Goal: Task Accomplishment & Management: Manage account settings

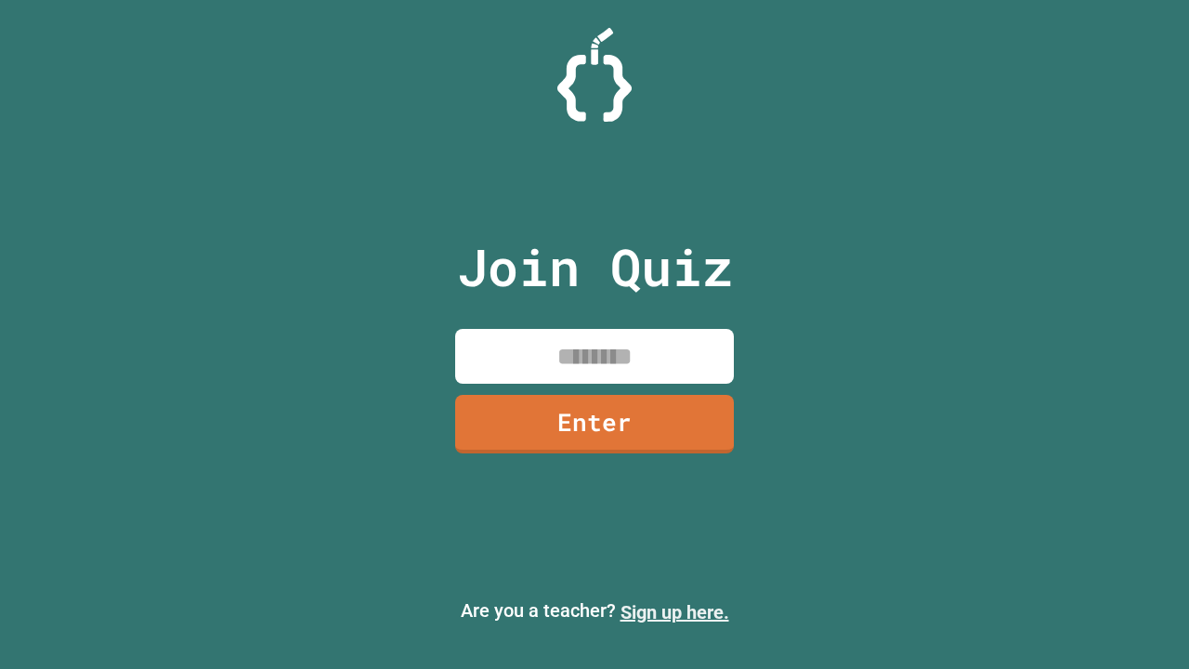
click at [675, 612] on link "Sign up here." at bounding box center [675, 612] width 109 height 22
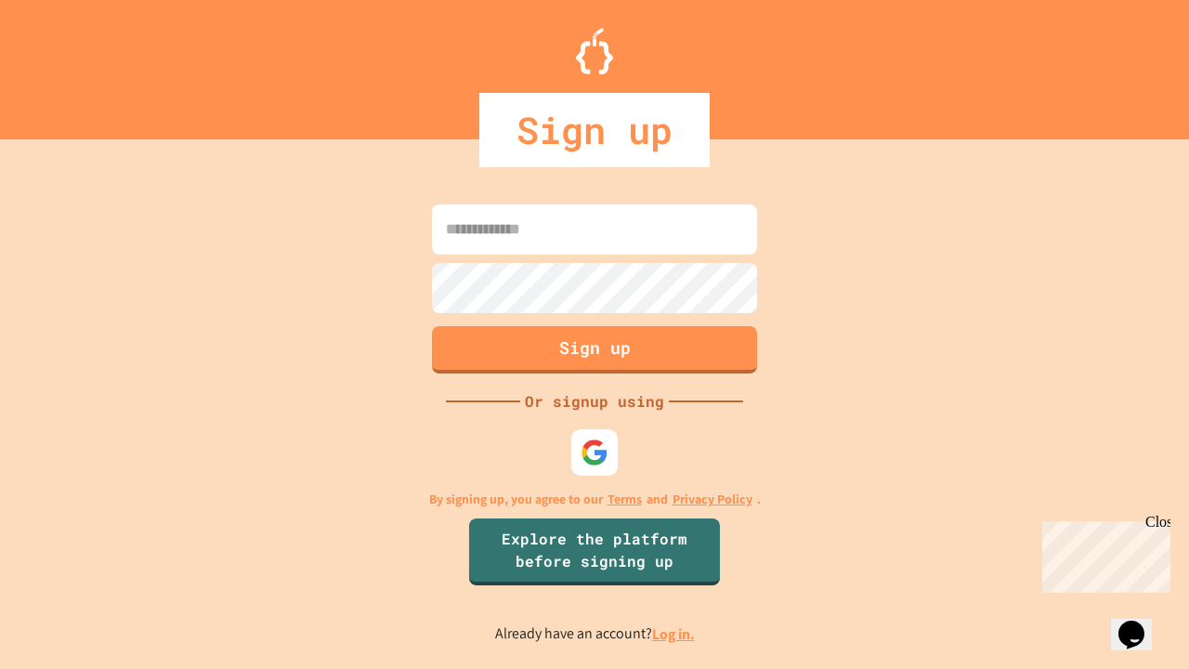
click at [675, 634] on link "Log in." at bounding box center [673, 634] width 43 height 20
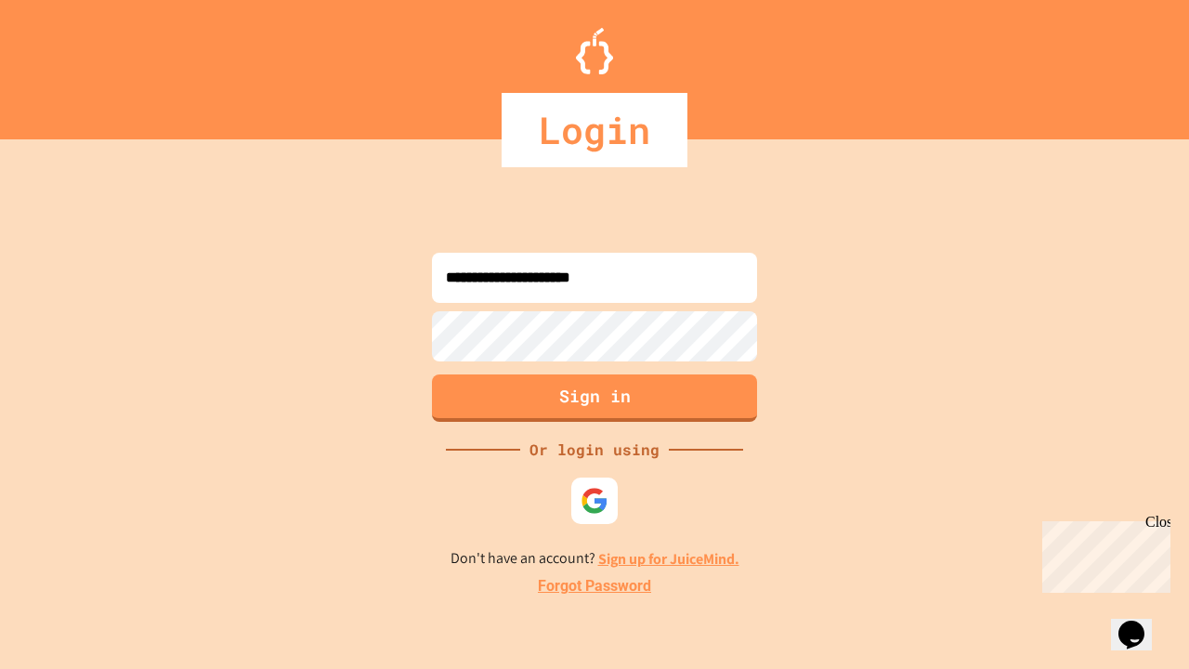
type input "**********"
